Goal: Task Accomplishment & Management: Complete application form

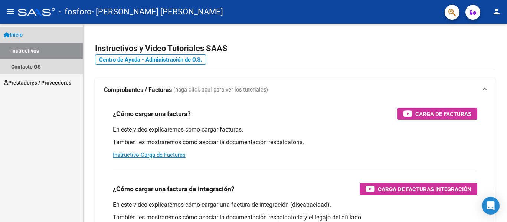
click at [22, 39] on link "Inicio" at bounding box center [41, 35] width 83 height 16
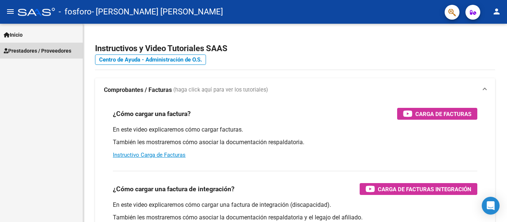
click at [30, 54] on span "Prestadores / Proveedores" at bounding box center [37, 51] width 67 height 8
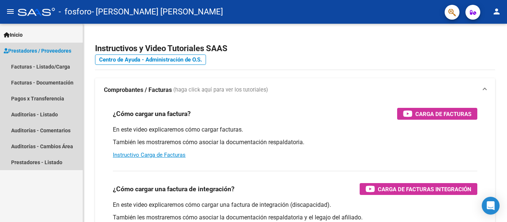
click at [46, 50] on span "Prestadores / Proveedores" at bounding box center [37, 51] width 67 height 8
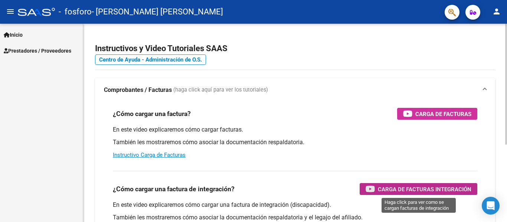
click at [435, 193] on span "Carga de Facturas Integración" at bounding box center [423, 189] width 93 height 9
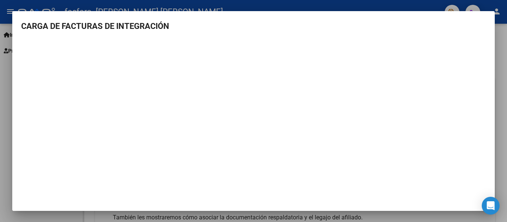
click at [500, 47] on div at bounding box center [253, 111] width 507 height 222
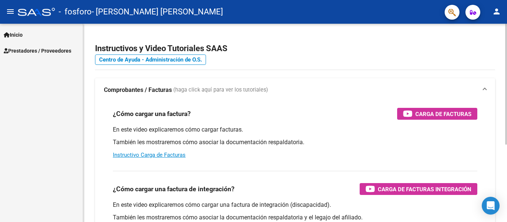
scroll to position [127, 0]
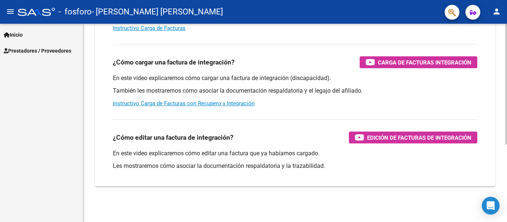
click at [505, 166] on div at bounding box center [506, 123] width 2 height 198
click at [505, 166] on div at bounding box center [506, 161] width 2 height 121
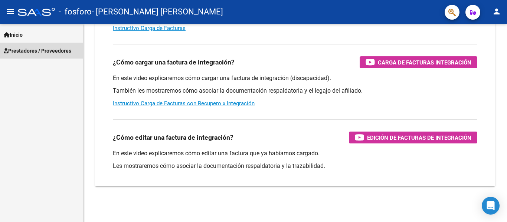
click at [32, 52] on span "Prestadores / Proveedores" at bounding box center [37, 51] width 67 height 8
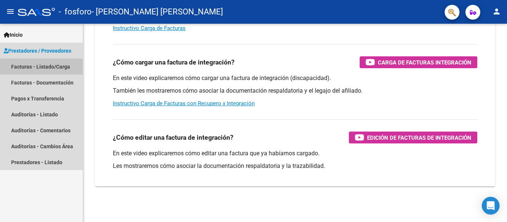
click at [59, 67] on link "Facturas - Listado/Carga" at bounding box center [41, 67] width 83 height 16
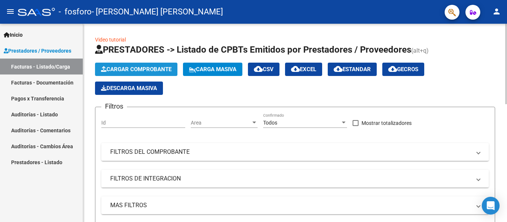
click at [137, 69] on span "Cargar Comprobante" at bounding box center [136, 69] width 70 height 7
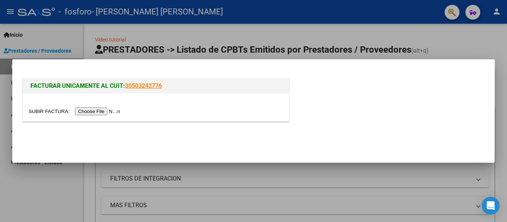
click at [111, 110] on input "file" at bounding box center [76, 112] width 94 height 8
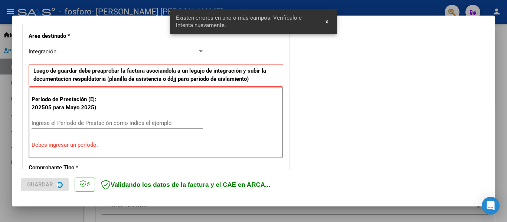
scroll to position [172, 0]
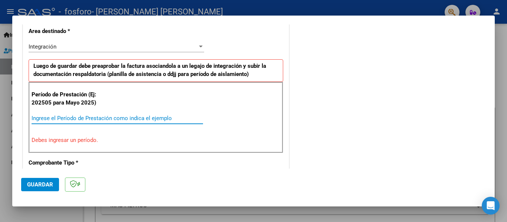
click at [60, 119] on input "Ingrese el Período de Prestación como indica el ejemplo" at bounding box center [117, 118] width 171 height 7
type input "0"
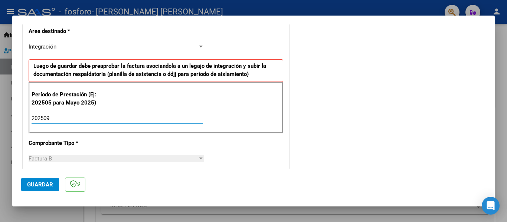
type input "202509"
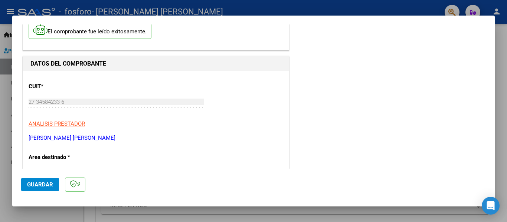
scroll to position [0, 0]
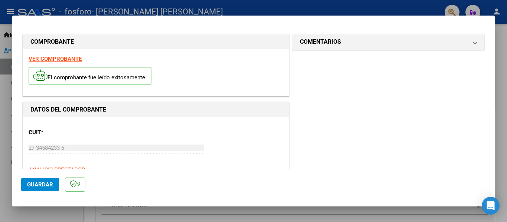
click at [51, 60] on strong "VER COMPROBANTE" at bounding box center [55, 59] width 53 height 7
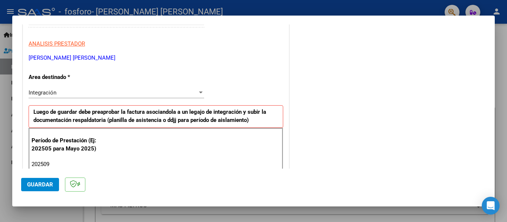
scroll to position [252, 0]
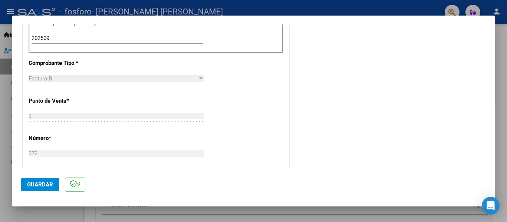
click at [199, 78] on div at bounding box center [201, 78] width 4 height 2
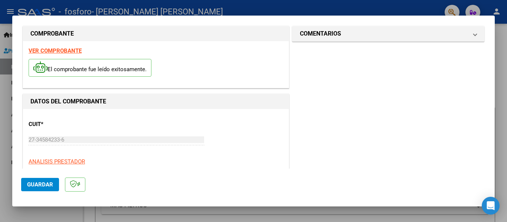
scroll to position [0, 0]
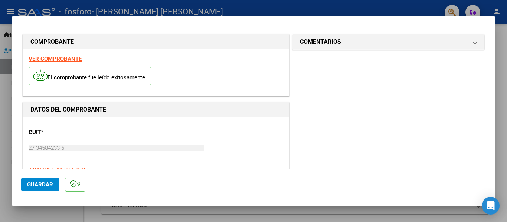
click at [495, 114] on div at bounding box center [253, 111] width 507 height 222
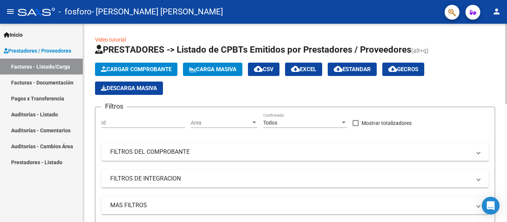
scroll to position [198, 0]
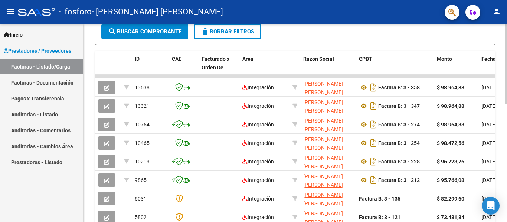
click at [506, 168] on div at bounding box center [506, 123] width 2 height 198
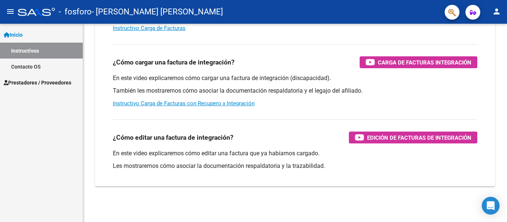
scroll to position [127, 0]
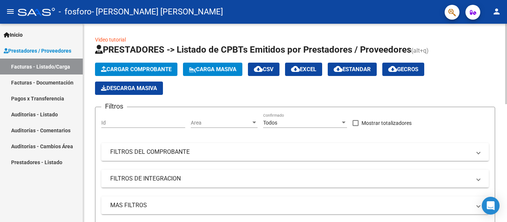
click at [506, 49] on div at bounding box center [506, 123] width 2 height 198
click at [506, 49] on div at bounding box center [506, 64] width 2 height 80
click at [138, 69] on span "Cargar Comprobante" at bounding box center [136, 69] width 70 height 7
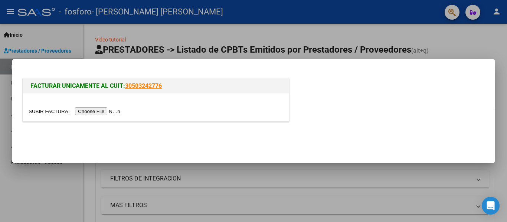
click at [102, 112] on input "file" at bounding box center [76, 112] width 94 height 8
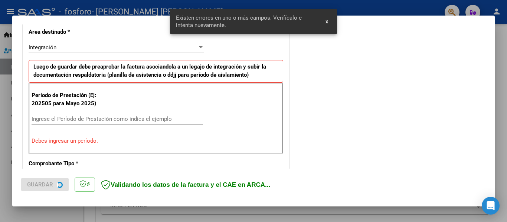
scroll to position [172, 0]
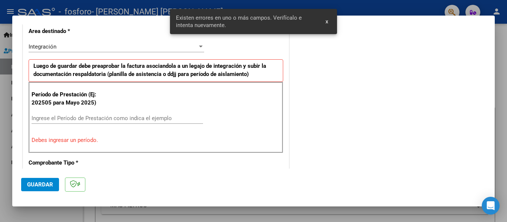
click at [52, 122] on div "Ingrese el Período de Prestación como indica el ejemplo" at bounding box center [117, 118] width 171 height 11
click at [51, 119] on input "Ingrese el Período de Prestación como indica el ejemplo" at bounding box center [117, 118] width 171 height 7
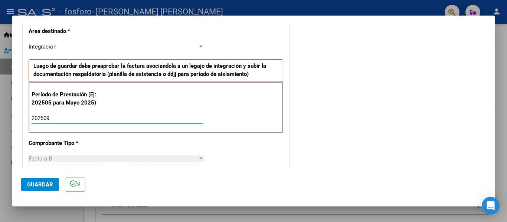
type input "202509"
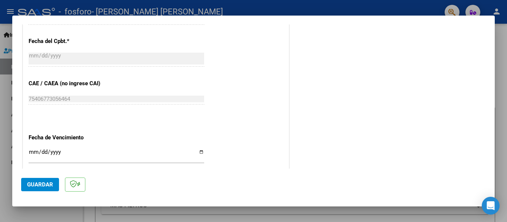
scroll to position [508, 0]
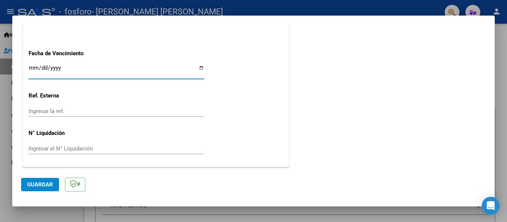
click at [198, 68] on input "Ingresar la fecha" at bounding box center [116, 71] width 175 height 12
click at [197, 66] on input "Ingresar la fecha" at bounding box center [116, 71] width 175 height 12
type input "[DATE]"
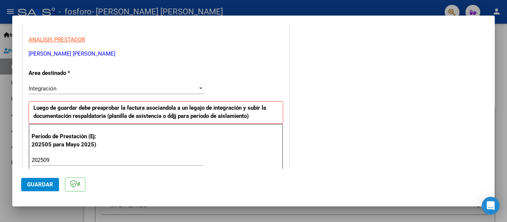
scroll to position [4, 0]
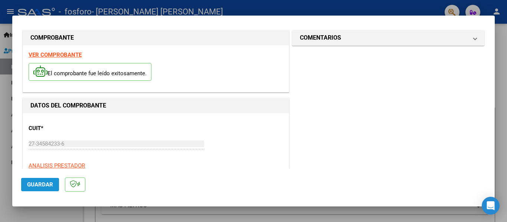
click at [44, 186] on span "Guardar" at bounding box center [40, 184] width 26 height 7
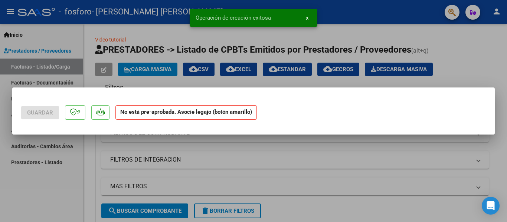
scroll to position [0, 0]
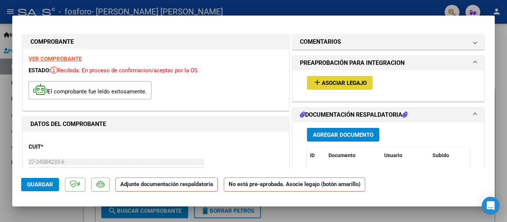
click at [339, 85] on span "Asociar Legajo" at bounding box center [343, 83] width 45 height 7
click at [342, 80] on span "Asociar Legajo" at bounding box center [343, 83] width 45 height 7
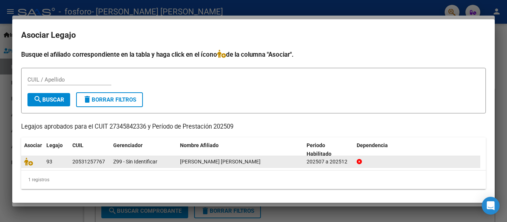
click at [360, 162] on icon at bounding box center [358, 161] width 5 height 5
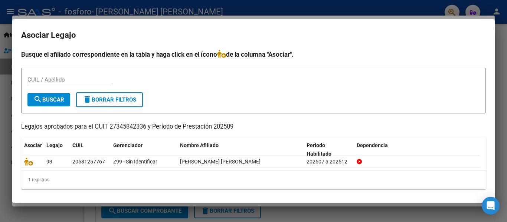
scroll to position [1, 0]
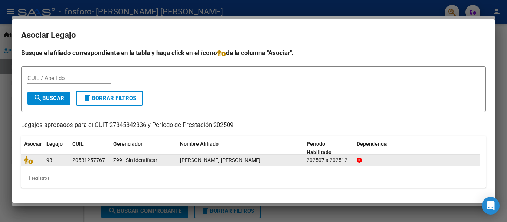
click at [79, 162] on div "20531257767" at bounding box center [88, 160] width 33 height 9
click at [29, 162] on icon at bounding box center [28, 160] width 9 height 8
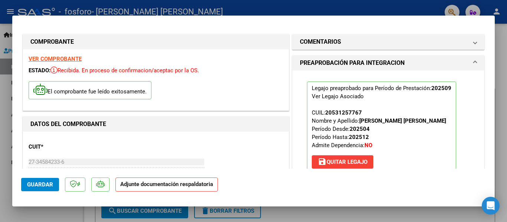
scroll to position [126, 0]
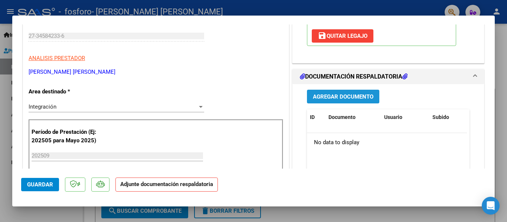
click at [334, 96] on span "Agregar Documento" at bounding box center [343, 96] width 60 height 7
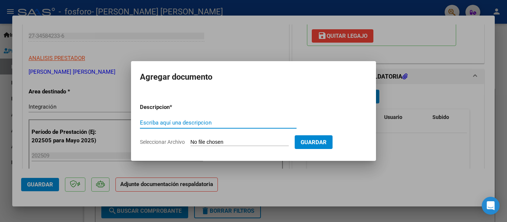
click at [184, 122] on input "Escriba aquí una descripcion" at bounding box center [218, 122] width 156 height 7
type input "factura"
click at [163, 141] on span "Seleccionar Archivo" at bounding box center [162, 142] width 45 height 6
click at [190, 141] on input "Seleccionar Archivo" at bounding box center [239, 142] width 98 height 7
type input "C:\fakepath\[PERSON_NAME] [DATE].pdf"
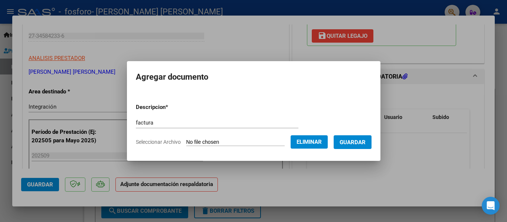
click at [359, 140] on span "Guardar" at bounding box center [352, 142] width 26 height 7
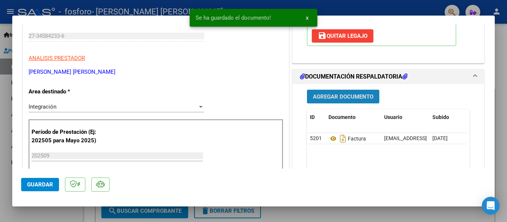
click at [356, 96] on span "Agregar Documento" at bounding box center [343, 96] width 60 height 7
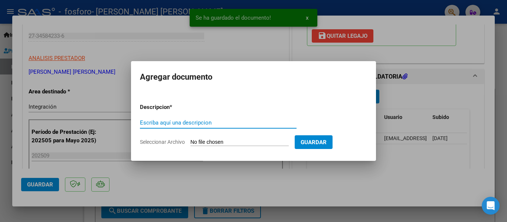
click at [189, 120] on input "Escriba aquí una descripcion" at bounding box center [218, 122] width 156 height 7
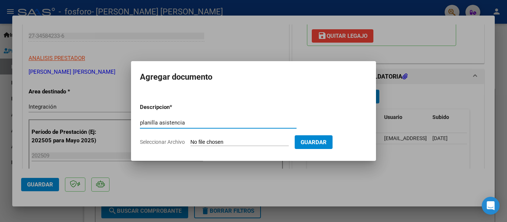
type input "planilla asistencia"
click at [161, 145] on form "Descripcion * planilla asistencia Escriba aquí una descripcion Seleccionar Arch…" at bounding box center [253, 125] width 227 height 54
click at [163, 143] on span "Seleccionar Archivo" at bounding box center [162, 142] width 45 height 6
click at [190, 143] on input "Seleccionar Archivo" at bounding box center [239, 142] width 98 height 7
type input "C:\fakepath\[PERSON_NAME] [DATE] pa.pdf"
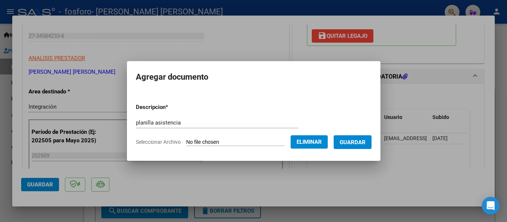
click at [352, 142] on span "Guardar" at bounding box center [352, 142] width 26 height 7
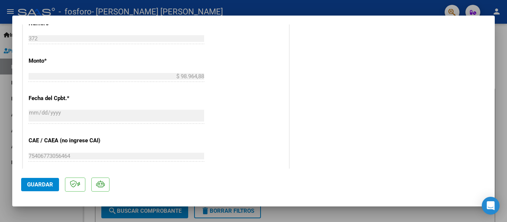
scroll to position [252, 0]
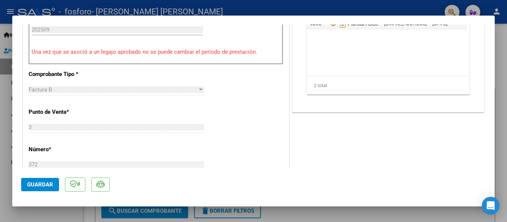
click at [488, 145] on mat-dialog-content "COMPROBANTE VER COMPROBANTE ESTADO: Recibida. En proceso de confirmacion/acepta…" at bounding box center [253, 96] width 482 height 144
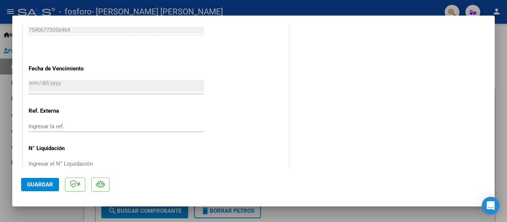
scroll to position [519, 0]
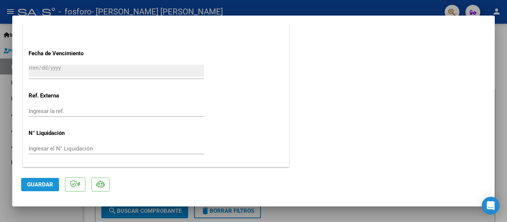
click at [40, 184] on span "Guardar" at bounding box center [40, 184] width 26 height 7
click at [37, 185] on span "Guardar" at bounding box center [40, 184] width 26 height 7
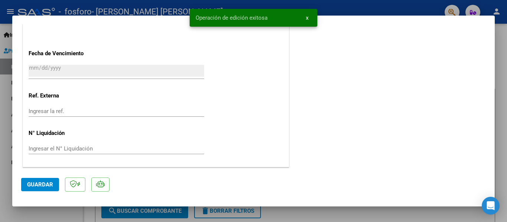
click at [497, 52] on div at bounding box center [253, 111] width 507 height 222
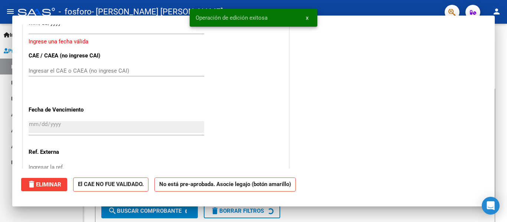
scroll to position [0, 0]
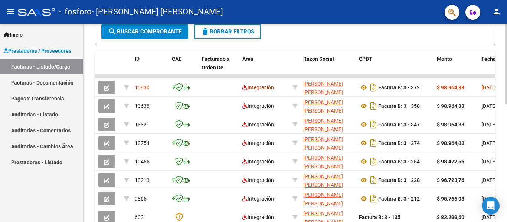
click at [506, 189] on div at bounding box center [506, 123] width 2 height 198
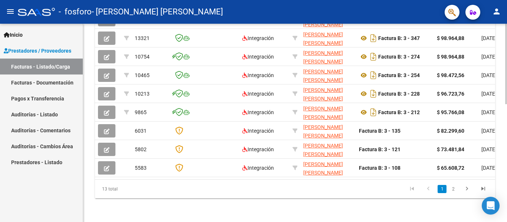
click at [506, 189] on div at bounding box center [506, 123] width 2 height 198
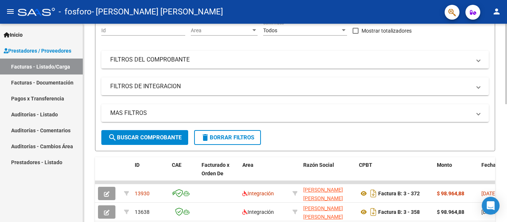
click at [505, 65] on div at bounding box center [506, 123] width 2 height 198
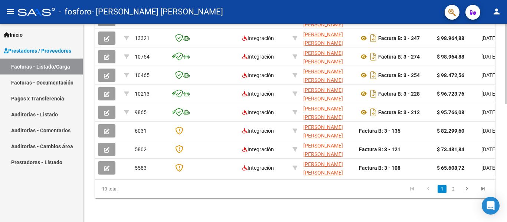
click at [506, 168] on div at bounding box center [506, 123] width 2 height 198
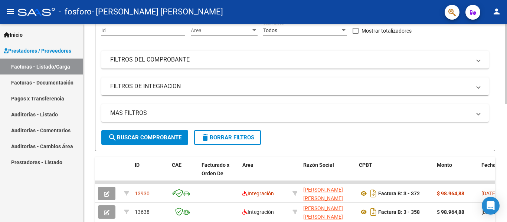
click at [506, 35] on div at bounding box center [506, 123] width 2 height 198
click at [498, 12] on mat-icon "person" at bounding box center [496, 11] width 9 height 9
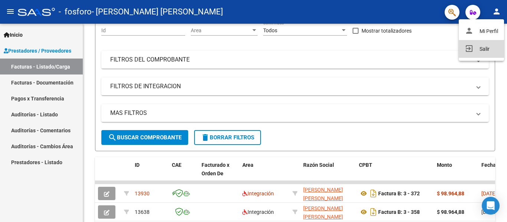
click at [482, 52] on button "exit_to_app Salir" at bounding box center [480, 49] width 45 height 18
